Goal: Task Accomplishment & Management: Use online tool/utility

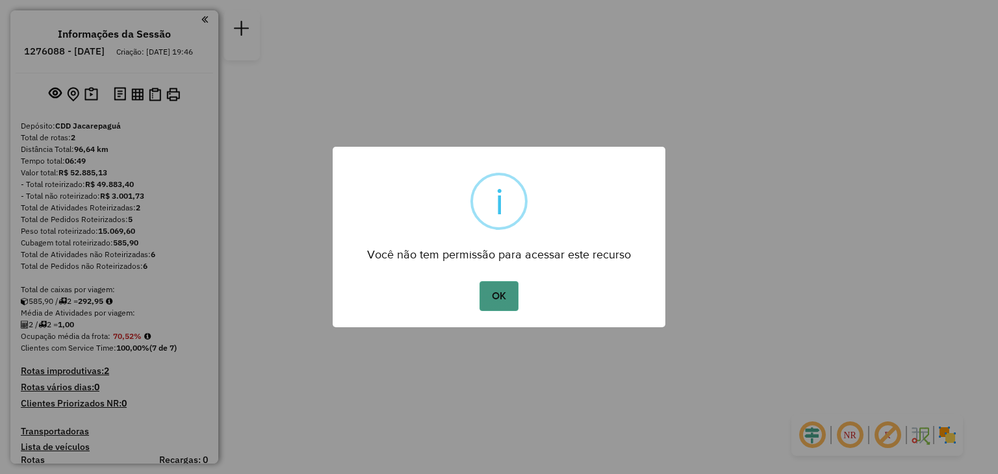
click at [502, 302] on button "OK" at bounding box center [499, 296] width 38 height 30
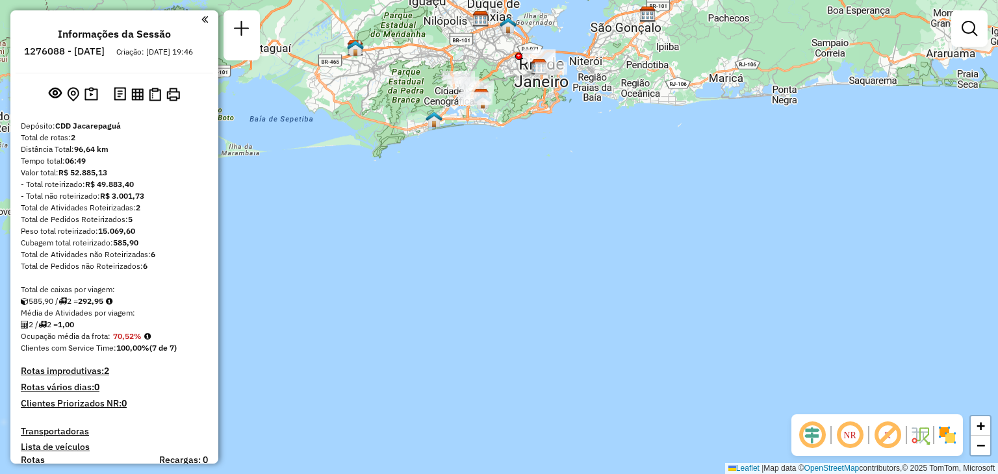
drag, startPoint x: 536, startPoint y: 157, endPoint x: 557, endPoint y: 362, distance: 206.5
click at [557, 362] on div "Janela de atendimento Grade de atendimento Capacidade Transportadoras Veículos …" at bounding box center [499, 237] width 998 height 474
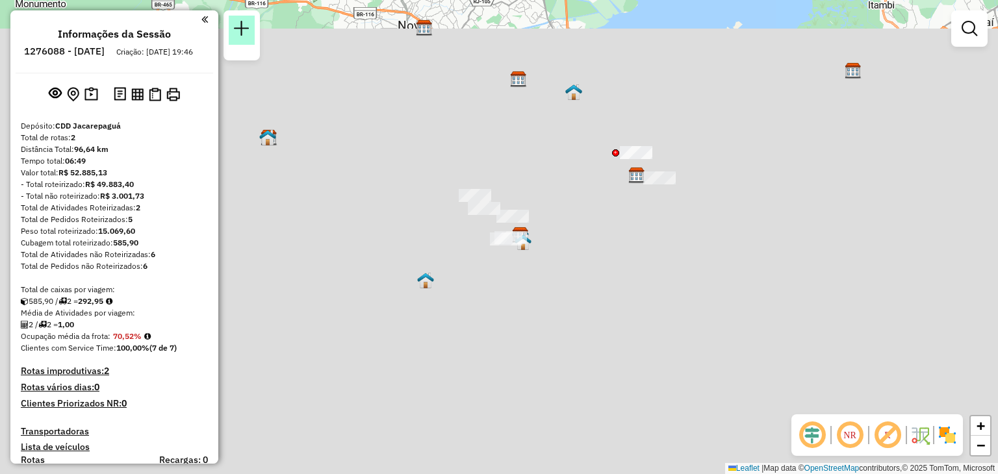
click at [243, 32] on em at bounding box center [242, 29] width 16 height 16
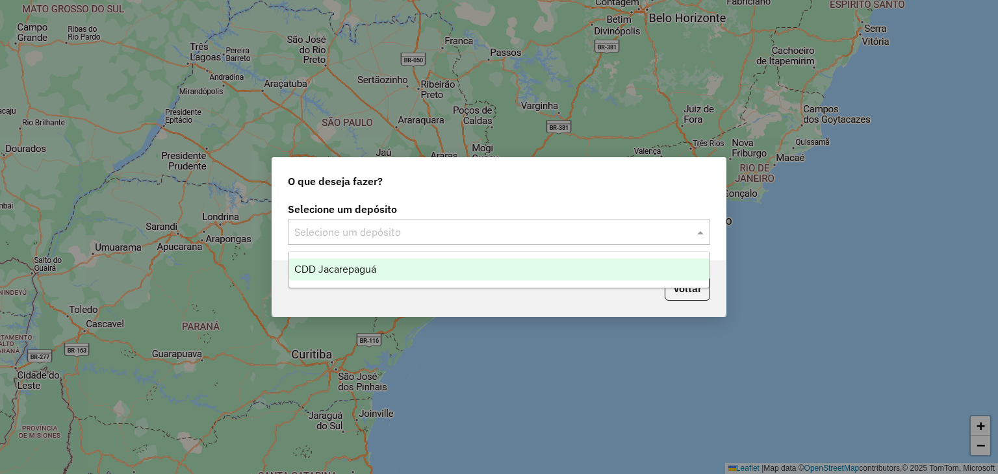
click at [592, 225] on input "text" at bounding box center [485, 233] width 383 height 16
click at [422, 264] on div "CDD Jacarepaguá" at bounding box center [499, 270] width 420 height 22
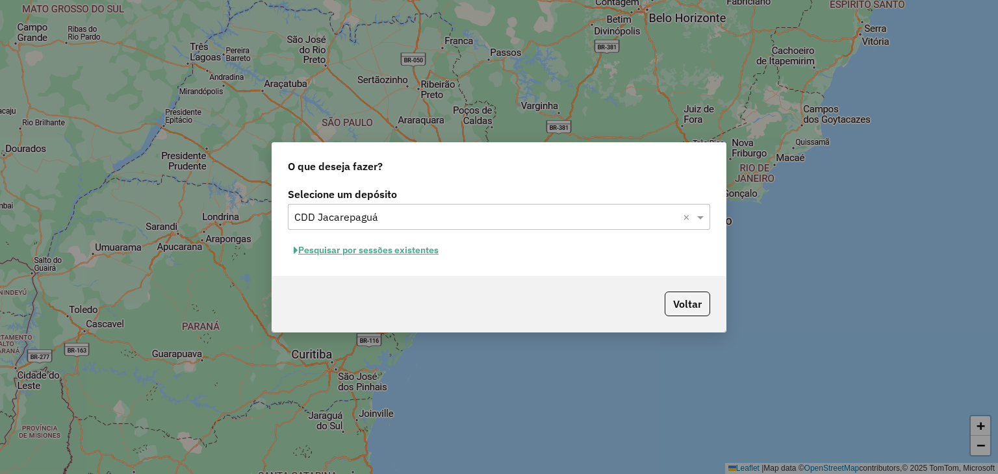
click at [394, 251] on button "Pesquisar por sessões existentes" at bounding box center [366, 250] width 157 height 20
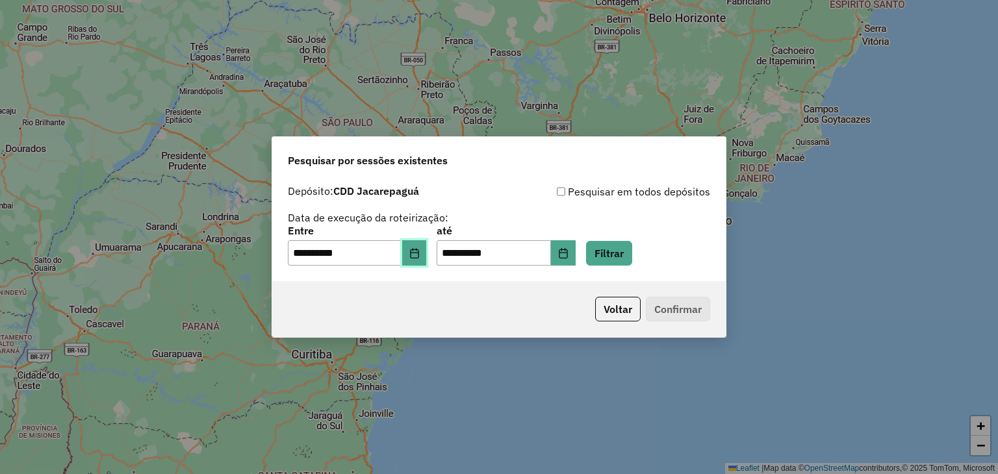
click at [420, 246] on button "Choose Date" at bounding box center [414, 253] width 25 height 26
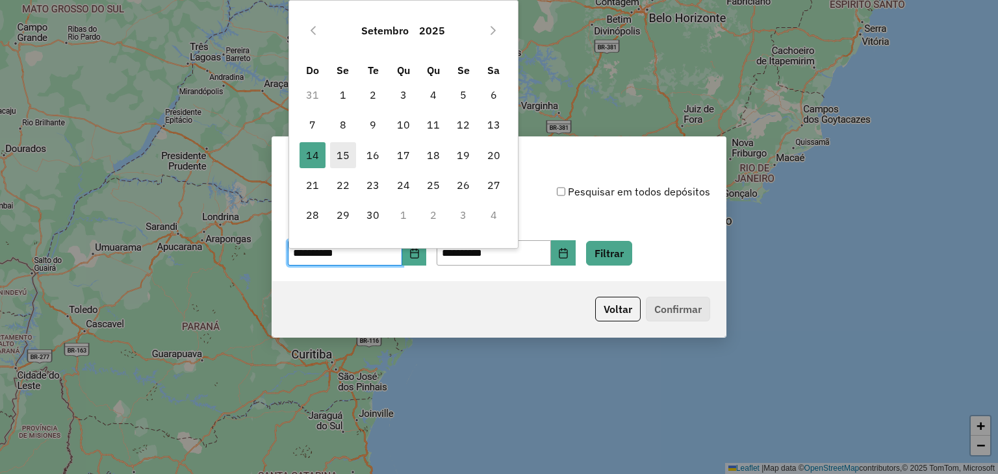
click at [351, 154] on span "15" at bounding box center [343, 155] width 26 height 26
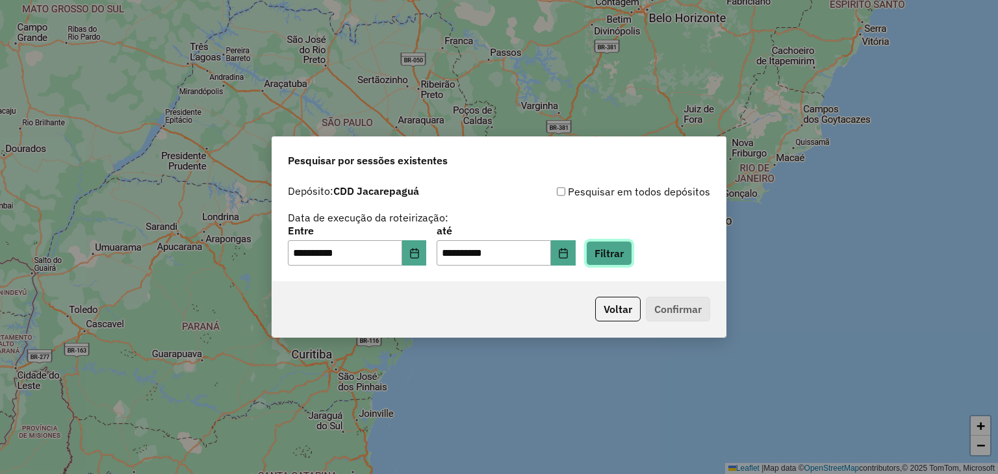
click at [632, 255] on button "Filtrar" at bounding box center [609, 253] width 46 height 25
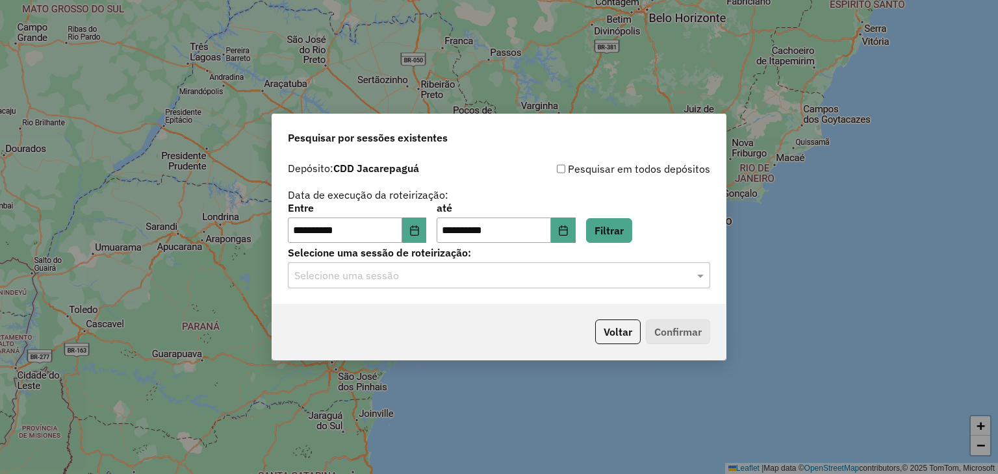
click at [639, 273] on input "text" at bounding box center [485, 276] width 383 height 16
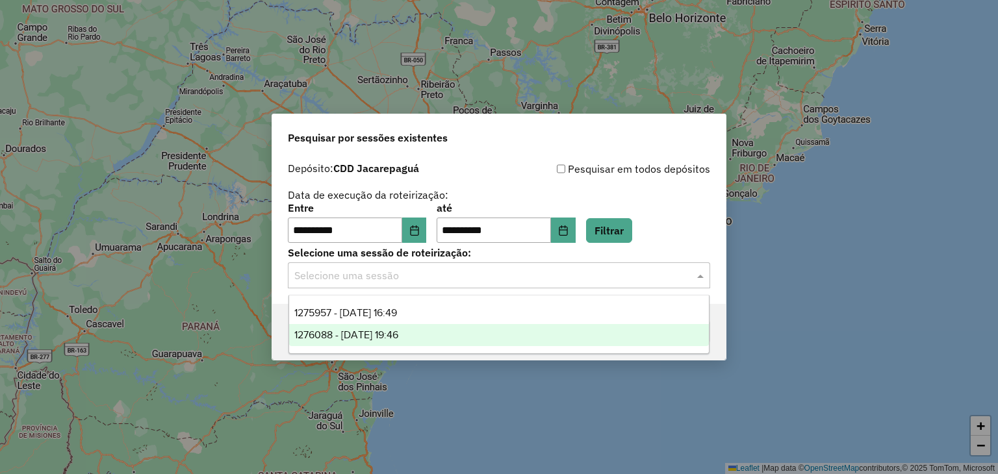
click at [398, 333] on span "1276088 - [DATE] 19:46" at bounding box center [346, 334] width 104 height 11
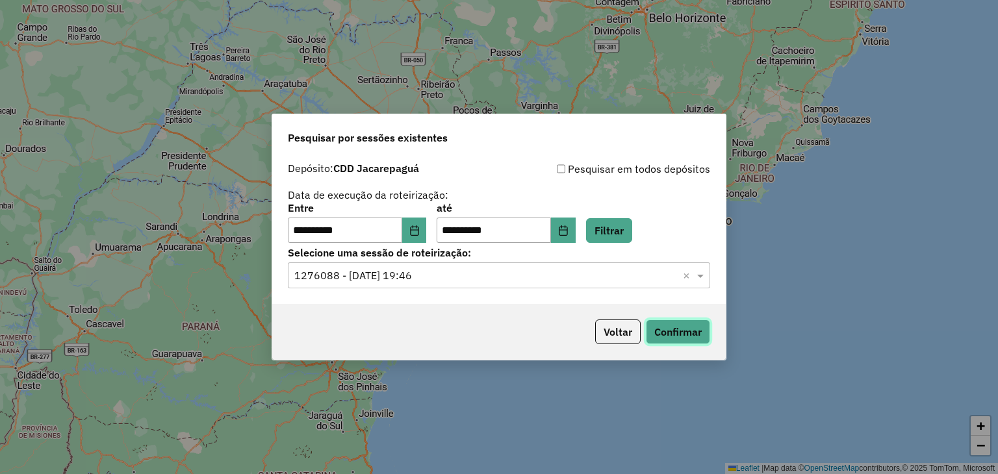
click at [682, 326] on button "Confirmar" at bounding box center [678, 332] width 64 height 25
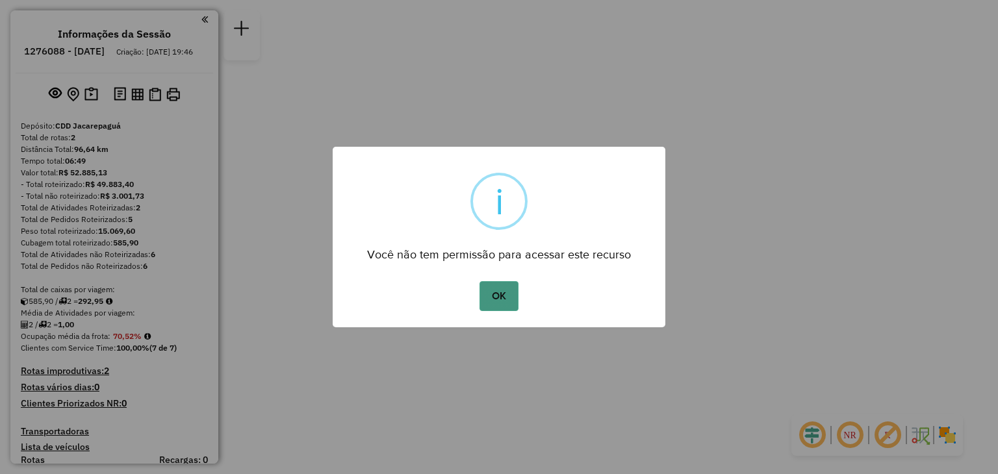
click at [502, 300] on button "OK" at bounding box center [499, 296] width 38 height 30
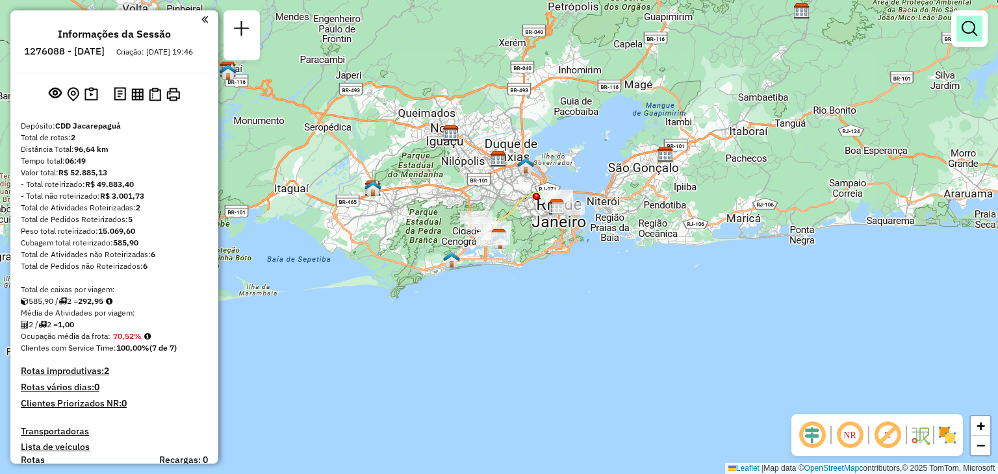
click at [979, 40] on link at bounding box center [970, 29] width 26 height 26
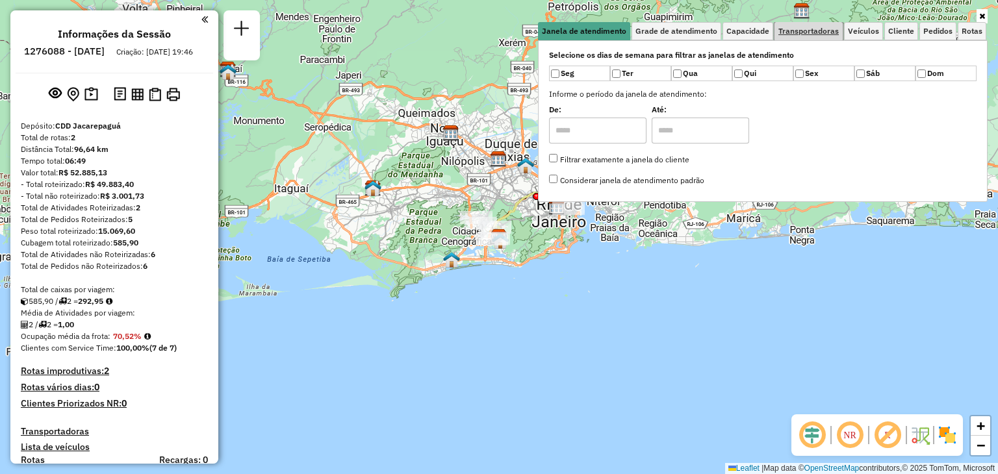
click at [811, 29] on span "Transportadoras" at bounding box center [809, 31] width 60 height 8
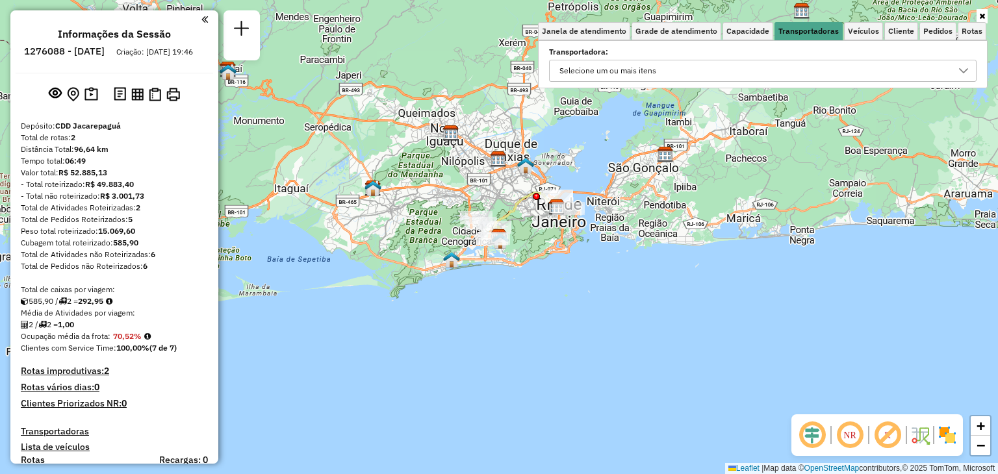
click at [775, 66] on div "Selecione um ou mais itens" at bounding box center [753, 70] width 396 height 21
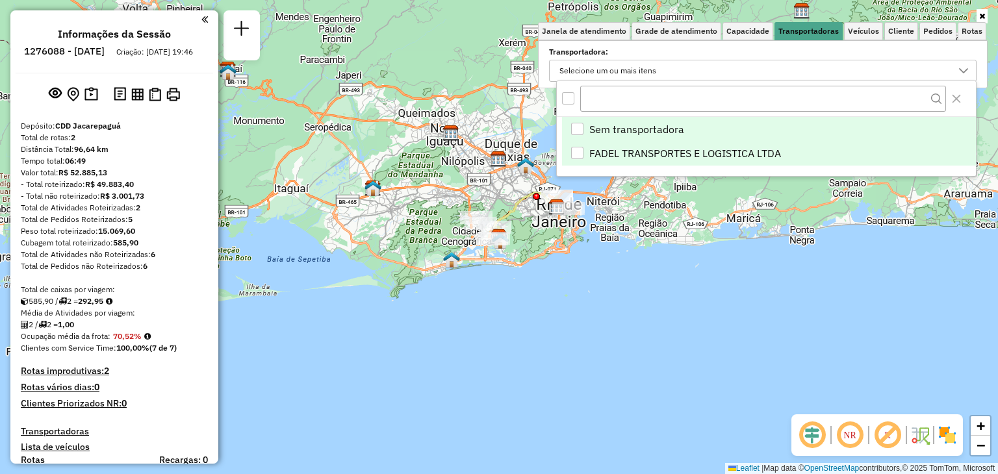
click at [629, 149] on span "FADEL TRANSPORTES E LOGISTICA LTDA" at bounding box center [685, 154] width 192 height 16
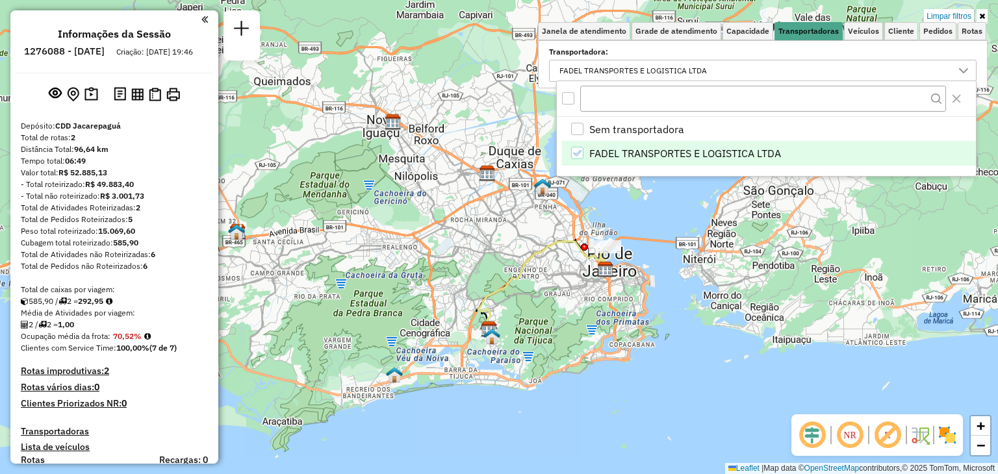
drag, startPoint x: 520, startPoint y: 222, endPoint x: 530, endPoint y: 312, distance: 90.3
click at [530, 312] on div "Limpar filtros Janela de atendimento Grade de atendimento Capacidade Transporta…" at bounding box center [499, 237] width 998 height 474
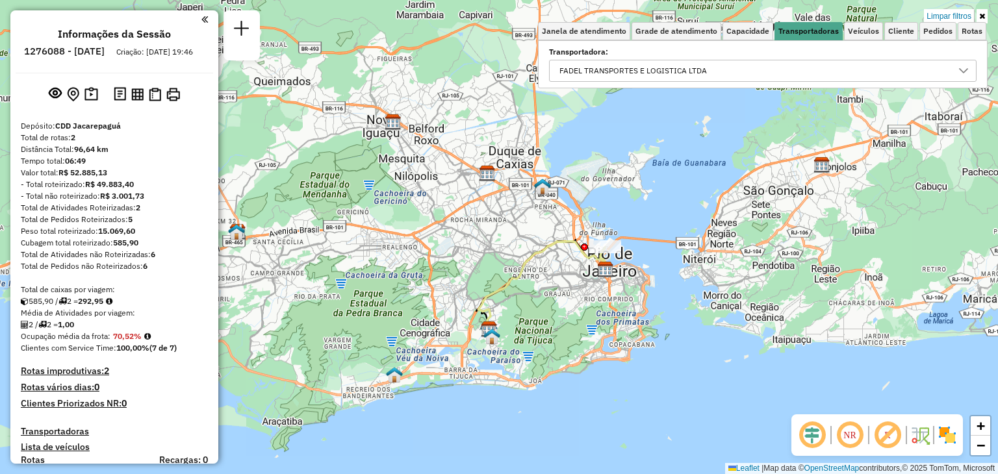
click at [652, 66] on div "FADEL TRANSPORTES E LOGISTICA LTDA" at bounding box center [633, 70] width 157 height 21
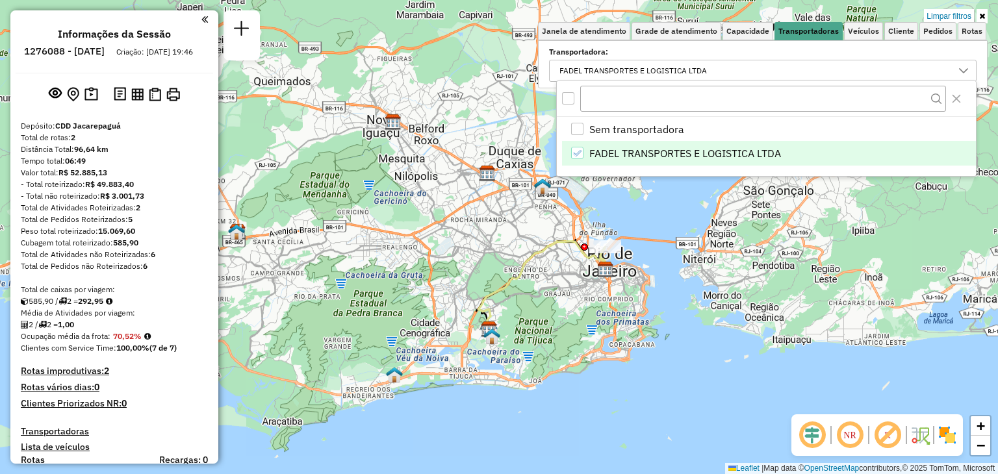
click at [580, 155] on icon "FADEL TRANSPORTES E LOGISTICA LTDA" at bounding box center [577, 153] width 9 height 9
click at [954, 95] on icon "Close" at bounding box center [956, 99] width 10 height 10
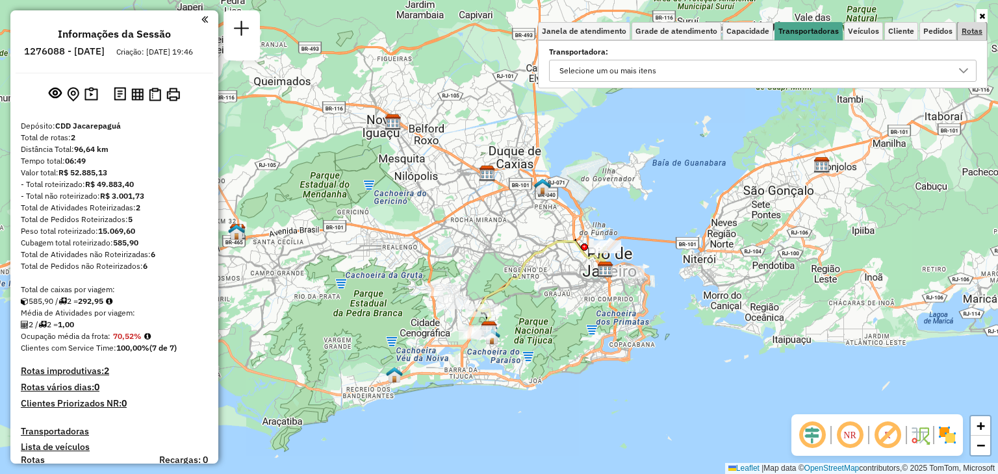
click at [962, 31] on span "Rotas" at bounding box center [972, 31] width 21 height 8
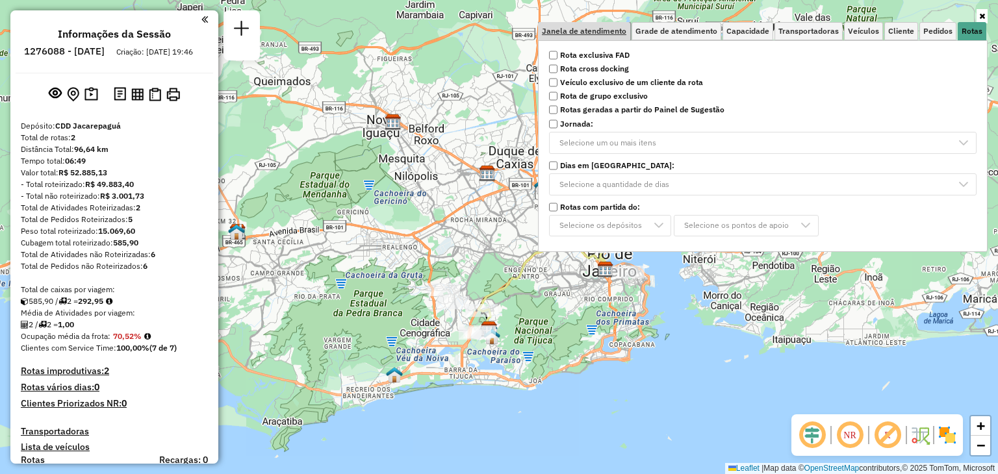
click at [603, 31] on span "Janela de atendimento" at bounding box center [584, 31] width 84 height 8
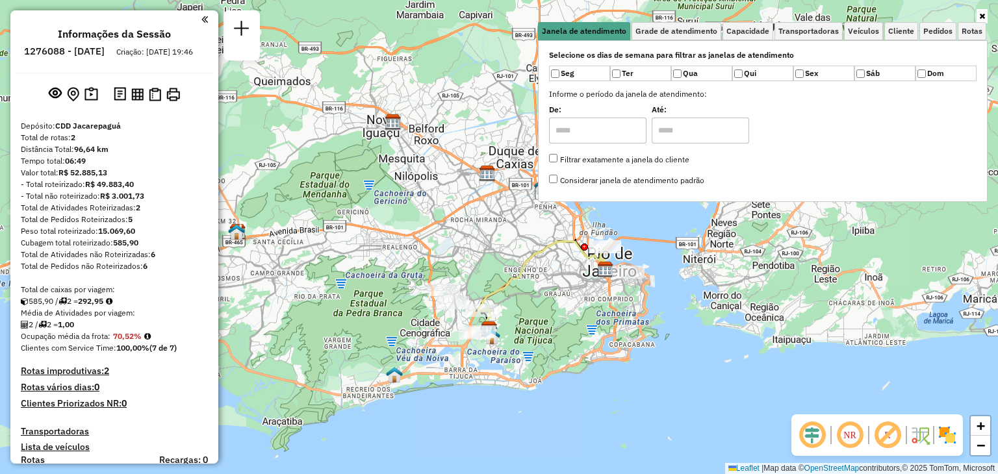
click at [986, 12] on link at bounding box center [982, 16] width 11 height 14
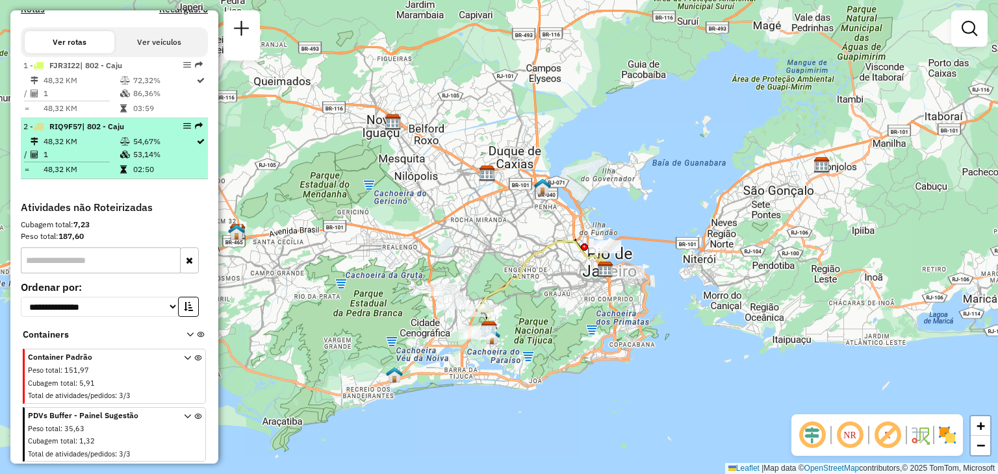
scroll to position [461, 0]
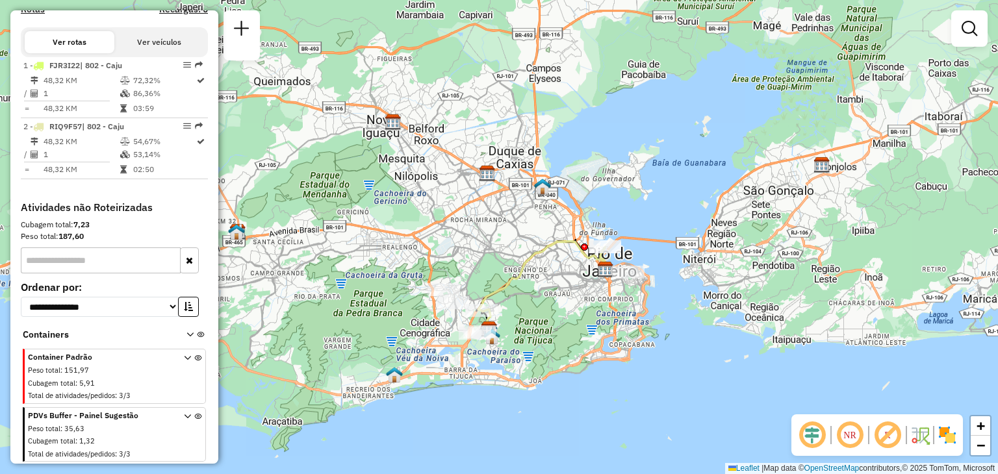
click at [124, 367] on div "Peso total : 151,97" at bounding box center [98, 370] width 140 height 11
click at [195, 415] on icon at bounding box center [197, 437] width 7 height 49
click at [184, 357] on icon at bounding box center [187, 379] width 7 height 49
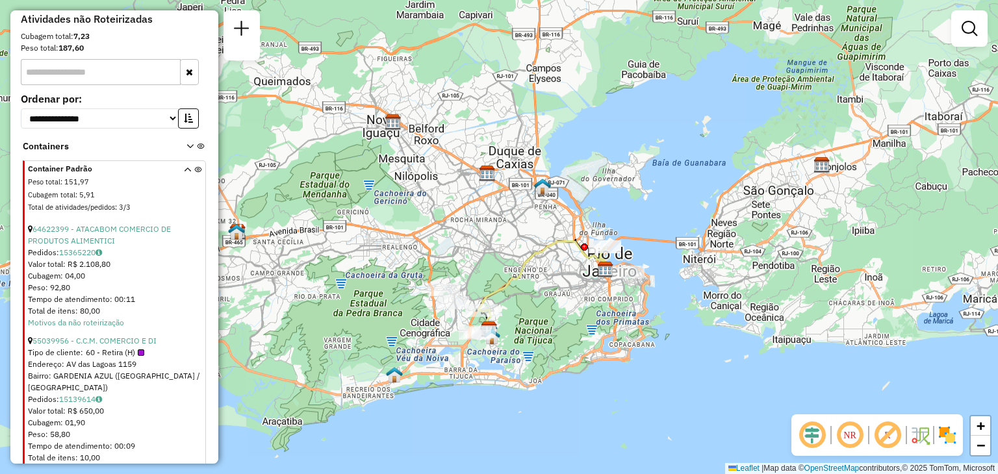
scroll to position [656, 0]
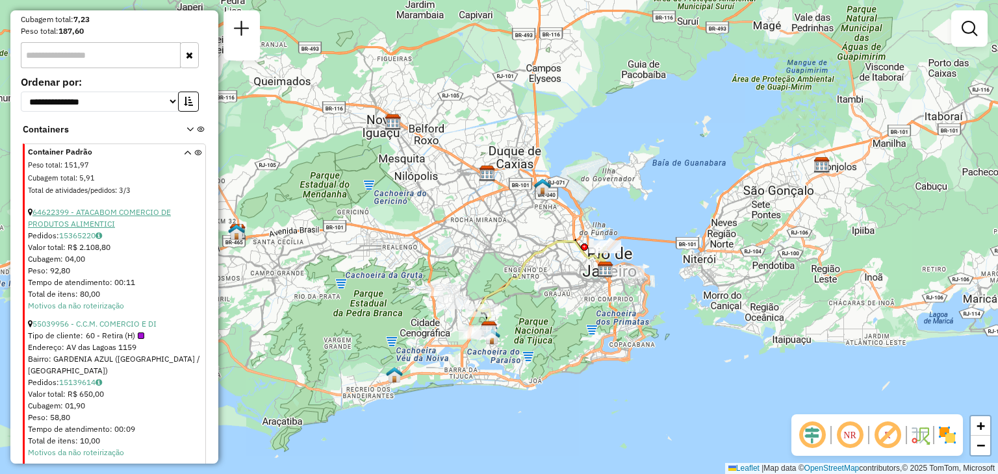
click at [89, 222] on link "64622399 - ATACABOM COMERCIO DE PRODUTOS ALIMENTICI" at bounding box center [99, 217] width 143 height 21
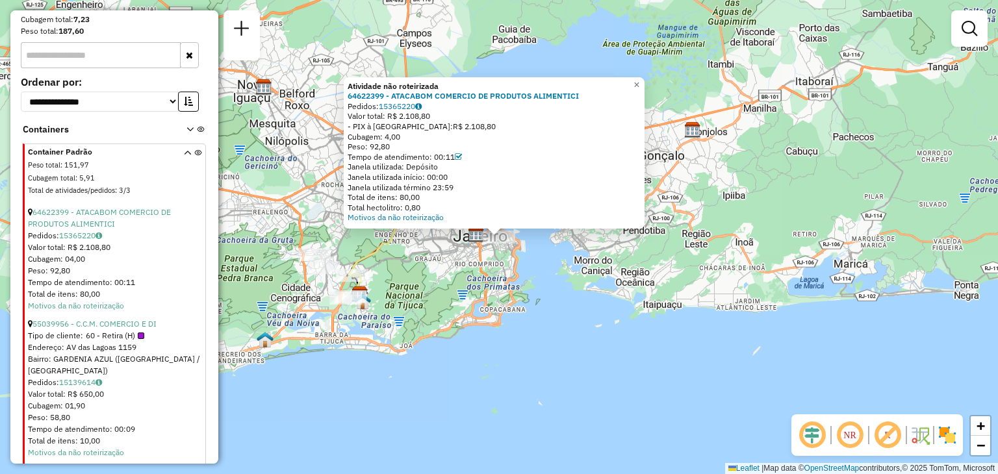
click at [460, 279] on div "Atividade não roteirizada 64622399 - ATACABOM COMERCIO DE PRODUTOS ALIMENTICI P…" at bounding box center [499, 237] width 998 height 474
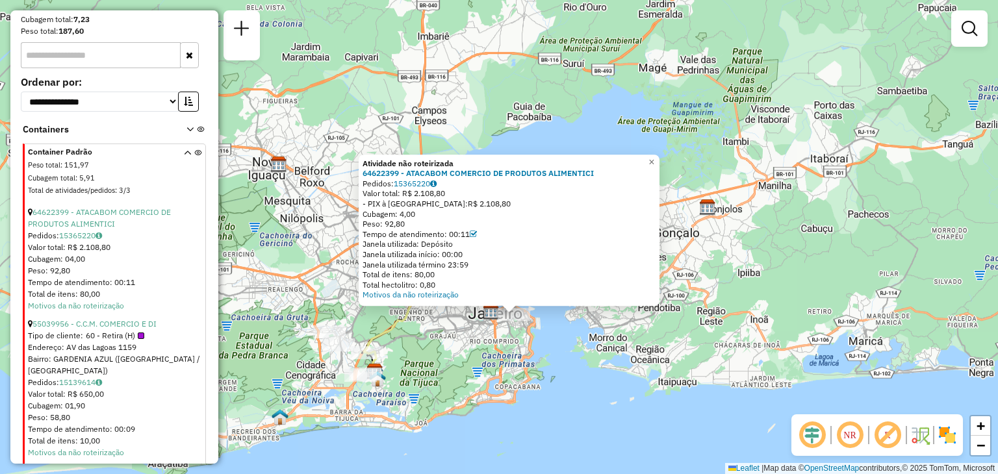
drag, startPoint x: 522, startPoint y: 277, endPoint x: 533, endPoint y: 333, distance: 56.3
click at [533, 333] on div "Atividade não roteirizada 64622399 - ATACABOM COMERCIO DE PRODUTOS ALIMENTICI P…" at bounding box center [499, 237] width 998 height 474
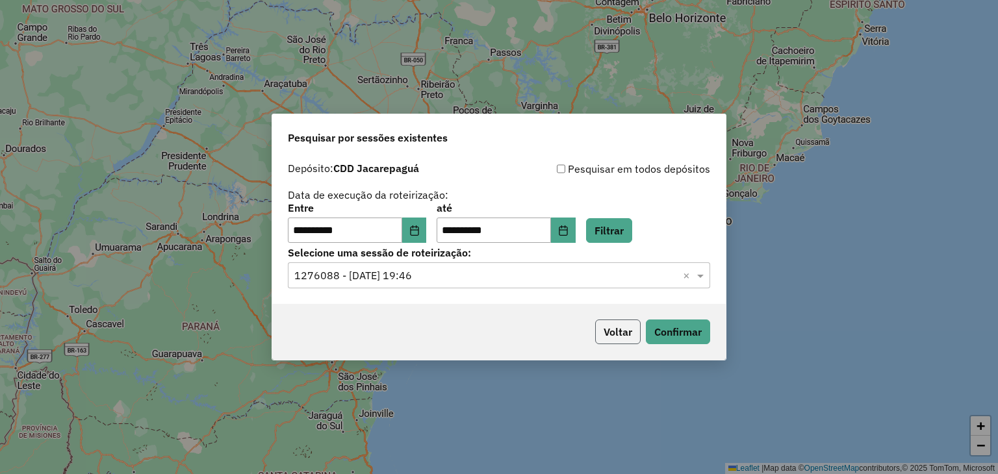
click at [612, 342] on button "Voltar" at bounding box center [617, 332] width 45 height 25
